Goal: Check status: Check status

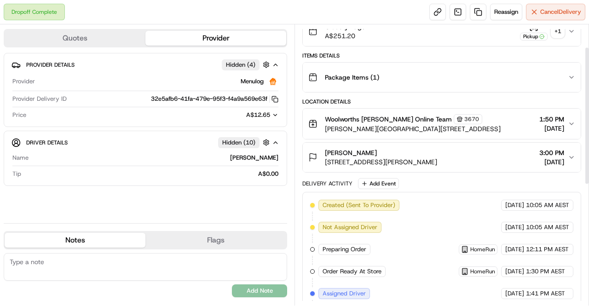
scroll to position [46, 0]
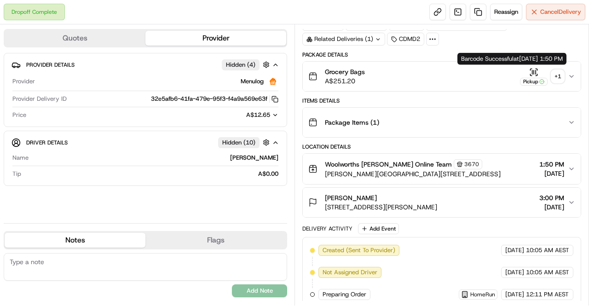
click at [536, 69] on icon "button" at bounding box center [535, 69] width 1 height 1
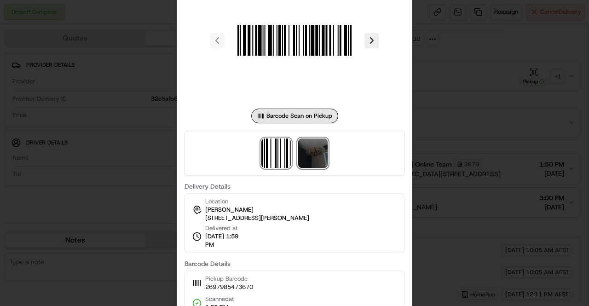
click at [303, 160] on img at bounding box center [312, 152] width 29 height 29
click at [464, 148] on div at bounding box center [294, 153] width 589 height 306
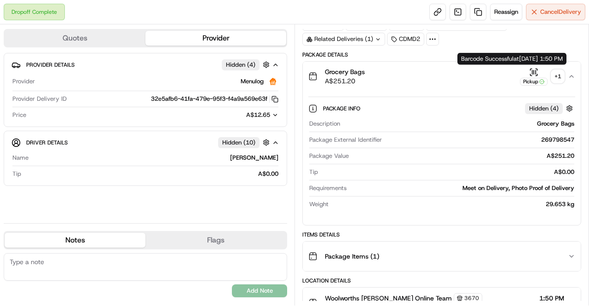
click at [536, 69] on icon "button" at bounding box center [533, 72] width 9 height 9
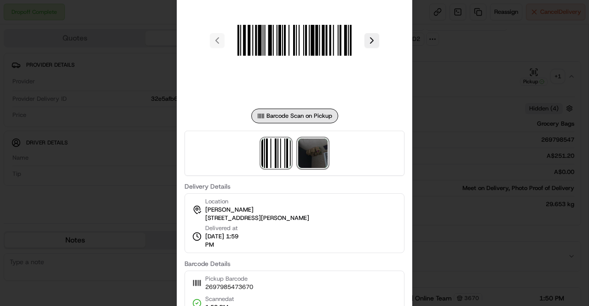
click at [315, 165] on img at bounding box center [312, 152] width 29 height 29
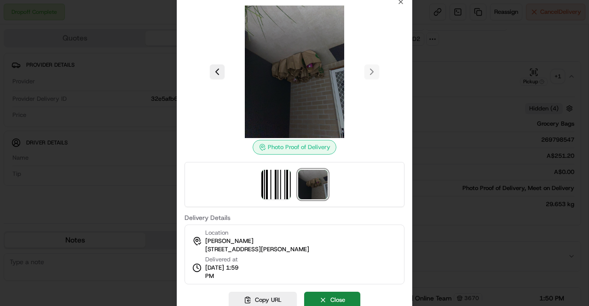
click at [471, 174] on div at bounding box center [294, 153] width 589 height 306
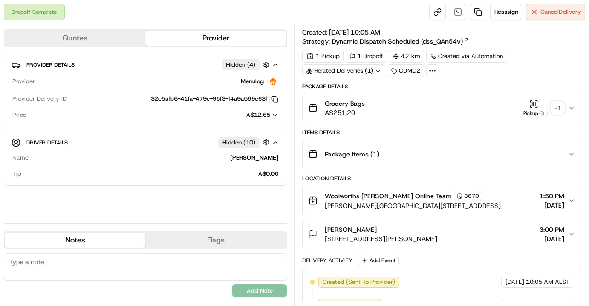
scroll to position [0, 0]
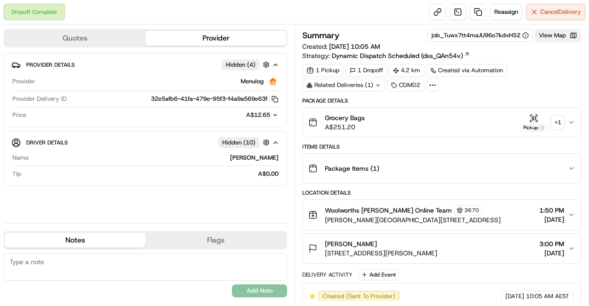
click at [553, 37] on button "View Map" at bounding box center [557, 35] width 46 height 13
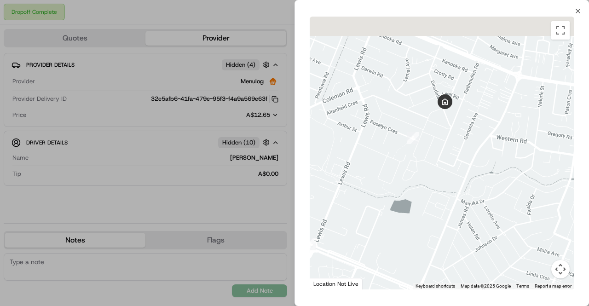
drag, startPoint x: 404, startPoint y: 123, endPoint x: 300, endPoint y: 148, distance: 106.4
click at [300, 148] on div "← Move left → Move right ↑ Move up ↓ Move down + Zoom in - Zoom out Home Jump l…" at bounding box center [442, 153] width 294 height 276
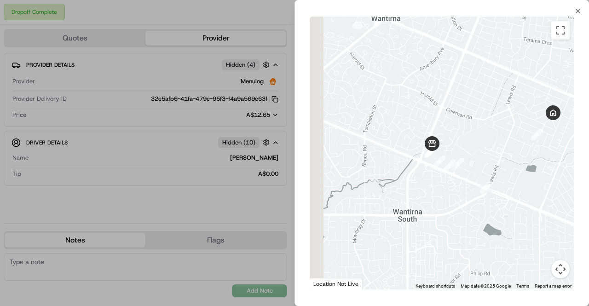
drag, startPoint x: 393, startPoint y: 146, endPoint x: 517, endPoint y: 146, distance: 123.7
click at [517, 146] on div at bounding box center [442, 153] width 264 height 273
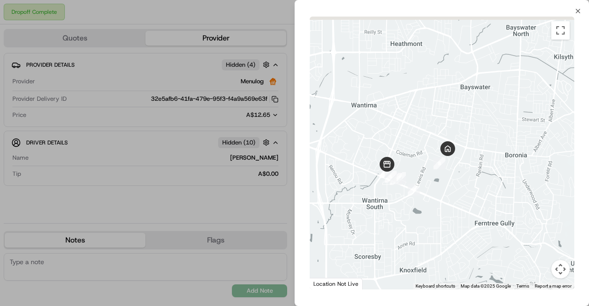
drag, startPoint x: 521, startPoint y: 153, endPoint x: 440, endPoint y: 172, distance: 83.6
click at [440, 172] on div at bounding box center [442, 153] width 264 height 273
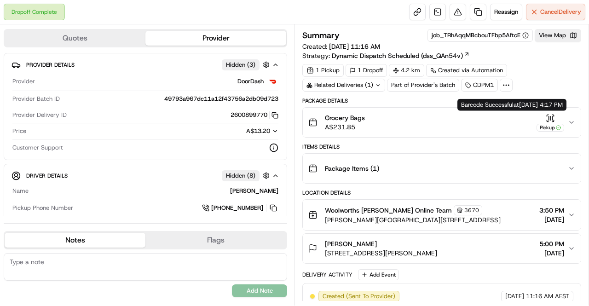
click at [553, 111] on button "Grocery Bags A$231.85 Pickup" at bounding box center [442, 122] width 278 height 29
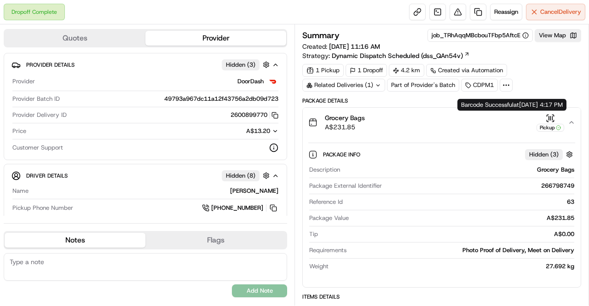
click at [553, 115] on icon "button" at bounding box center [552, 115] width 1 height 1
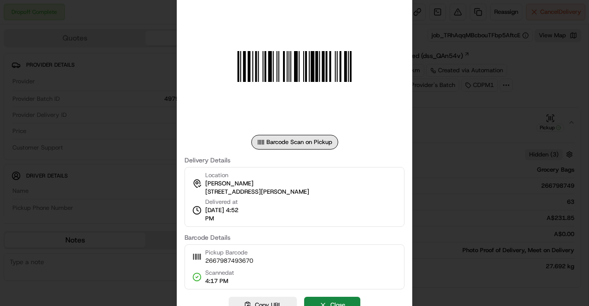
click at [444, 145] on div at bounding box center [294, 153] width 589 height 306
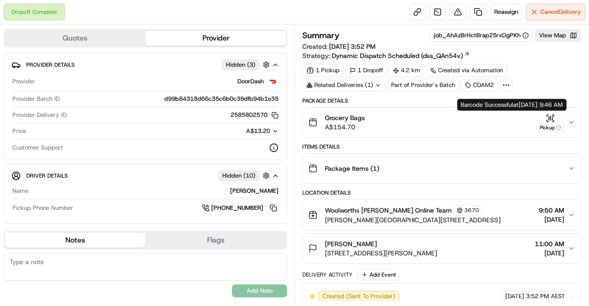
click at [548, 119] on icon "button" at bounding box center [549, 118] width 9 height 9
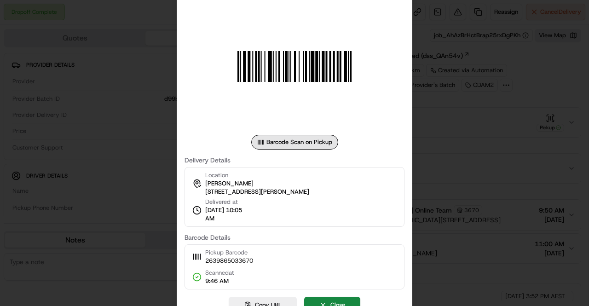
click at [476, 146] on div at bounding box center [294, 153] width 589 height 306
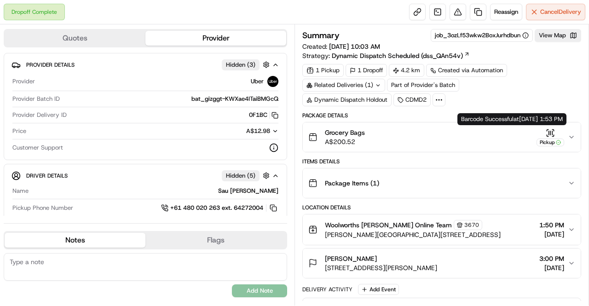
click at [558, 132] on div "Pickup" at bounding box center [550, 137] width 28 height 18
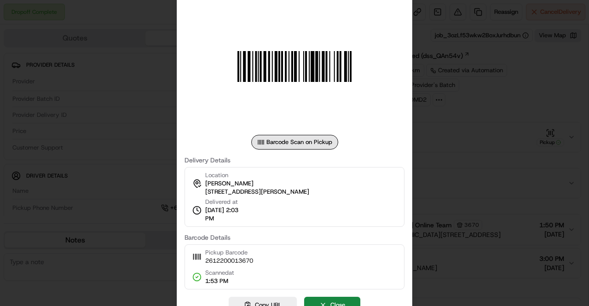
click at [455, 144] on div at bounding box center [294, 153] width 589 height 306
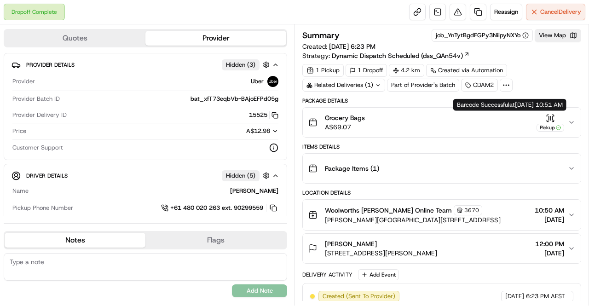
click at [550, 119] on icon "button" at bounding box center [550, 118] width 0 height 4
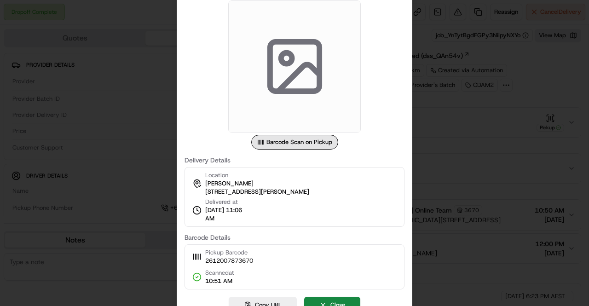
click at [491, 109] on div at bounding box center [294, 153] width 589 height 306
